Goal: Transaction & Acquisition: Purchase product/service

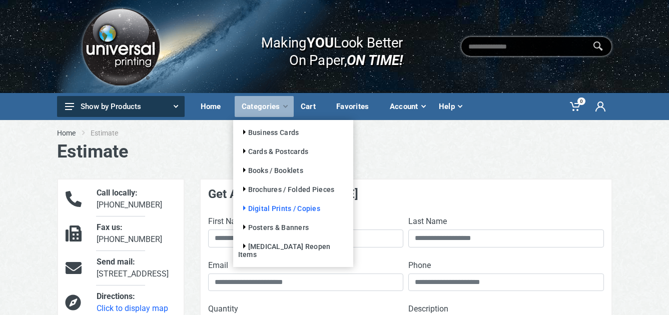
click at [272, 205] on link "Digital Prints / Copies" at bounding box center [279, 209] width 82 height 8
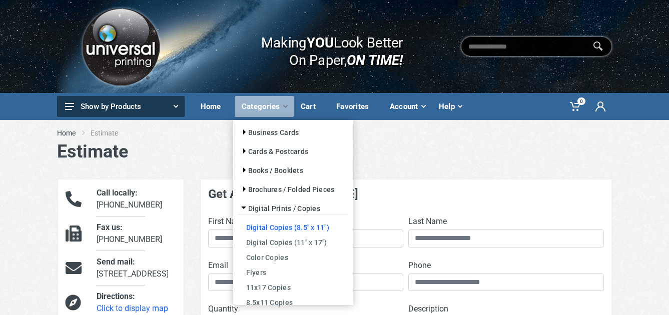
click at [284, 230] on link "Digital Copies (8.5" x 11")" at bounding box center [293, 227] width 110 height 15
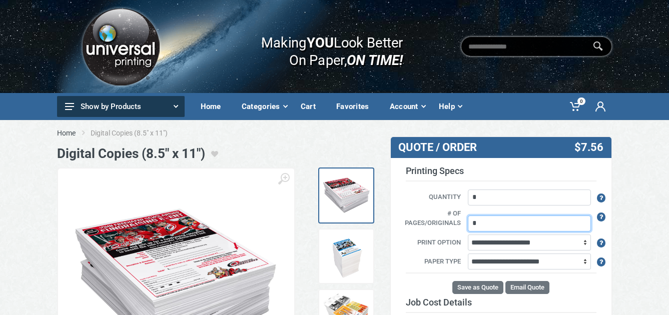
drag, startPoint x: 490, startPoint y: 215, endPoint x: 453, endPoint y: 218, distance: 37.1
click at [453, 218] on div "# of pages/originals *" at bounding box center [501, 220] width 221 height 23
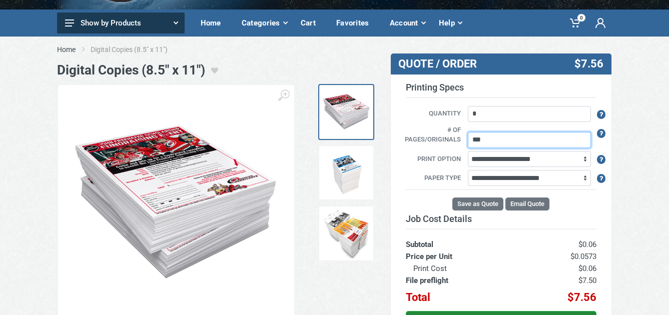
scroll to position [100, 0]
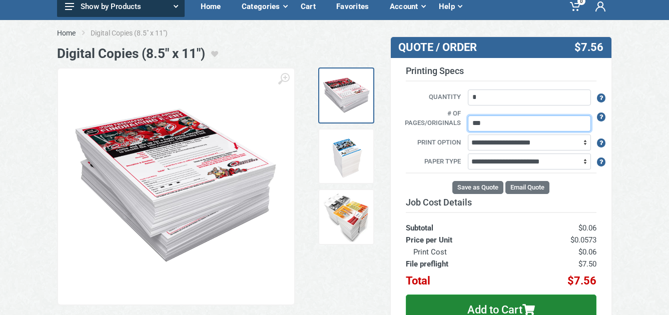
type input "***"
click at [631, 198] on div "Home Digital Copies (8.5" x 11") Digital Copies (8.5" x 11")" at bounding box center [334, 286] width 669 height 533
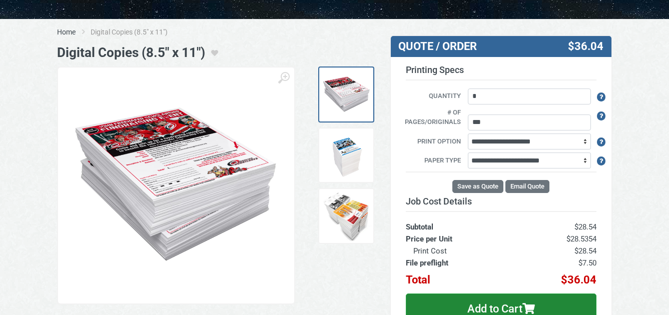
scroll to position [150, 0]
